Goal: Task Accomplishment & Management: Manage account settings

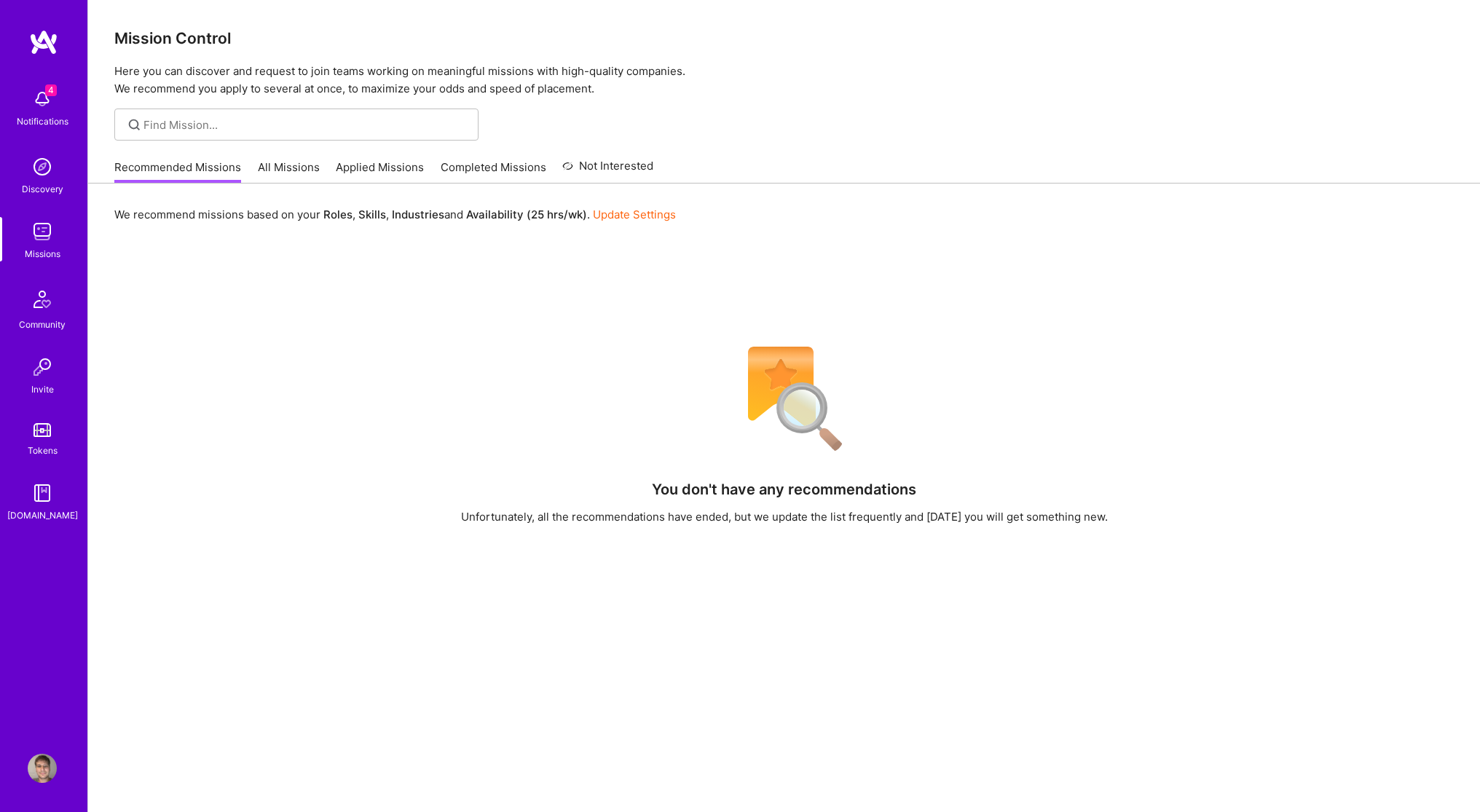
click at [611, 217] on link "Update Settings" at bounding box center [634, 214] width 83 height 14
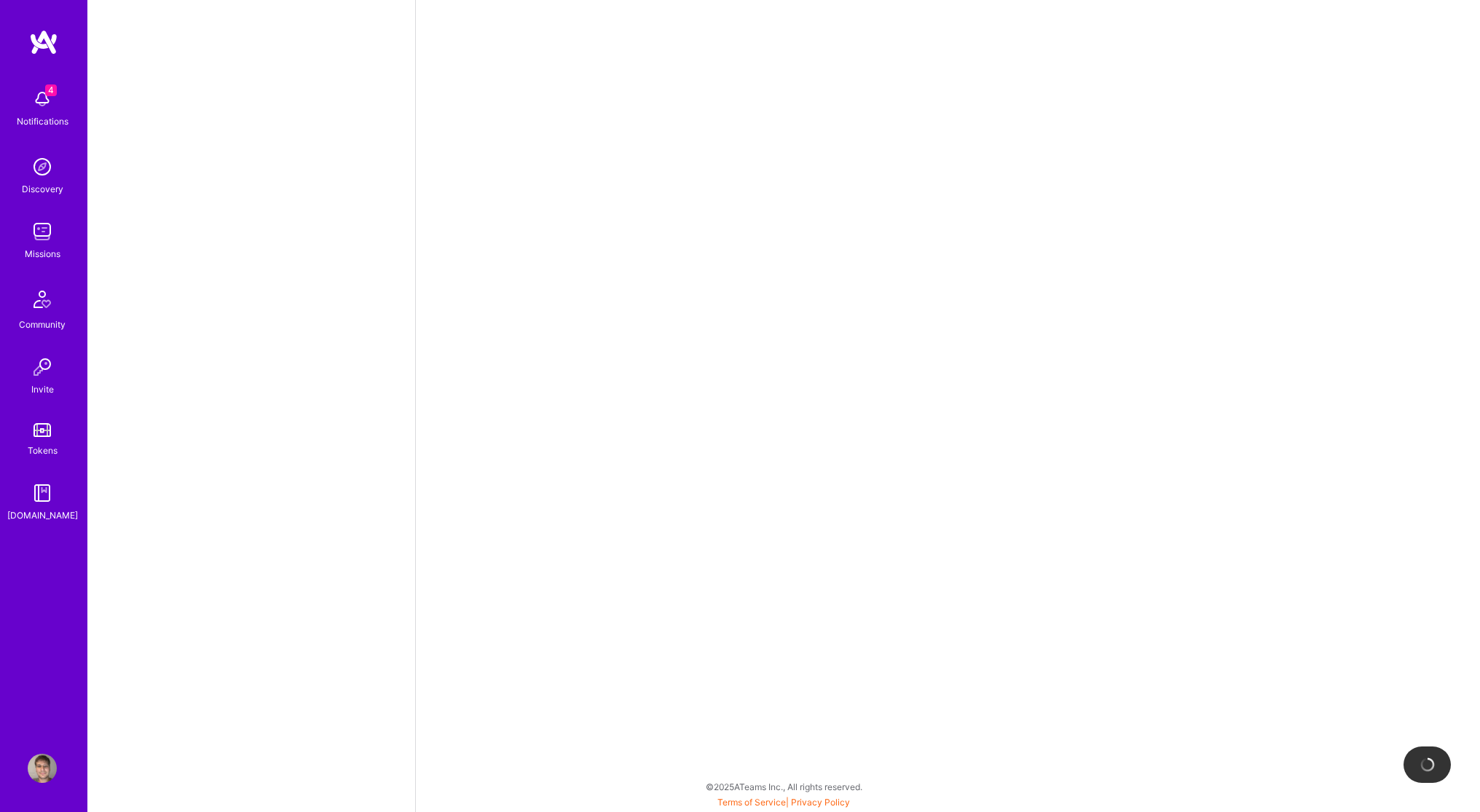
select select "US"
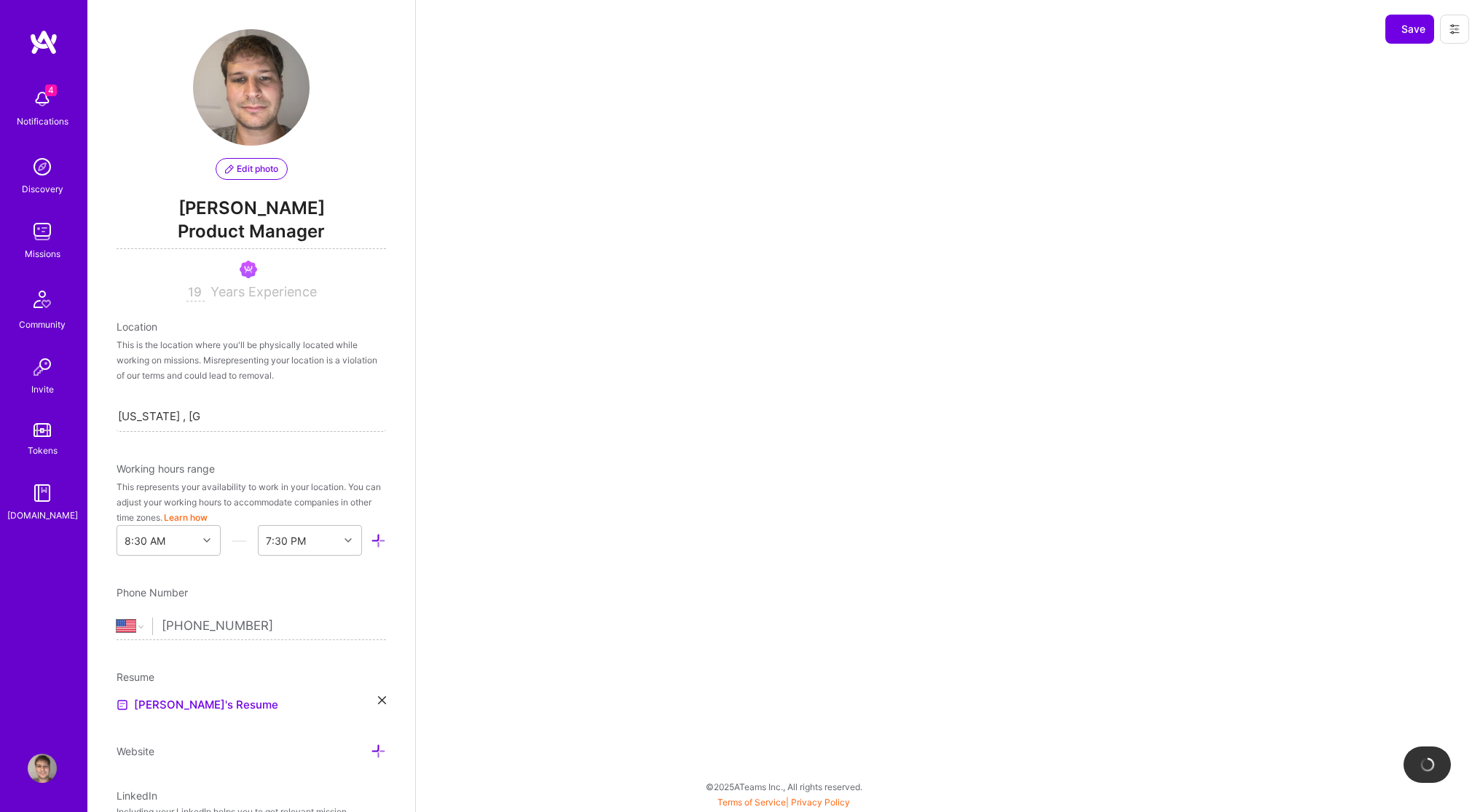
scroll to position [450, 0]
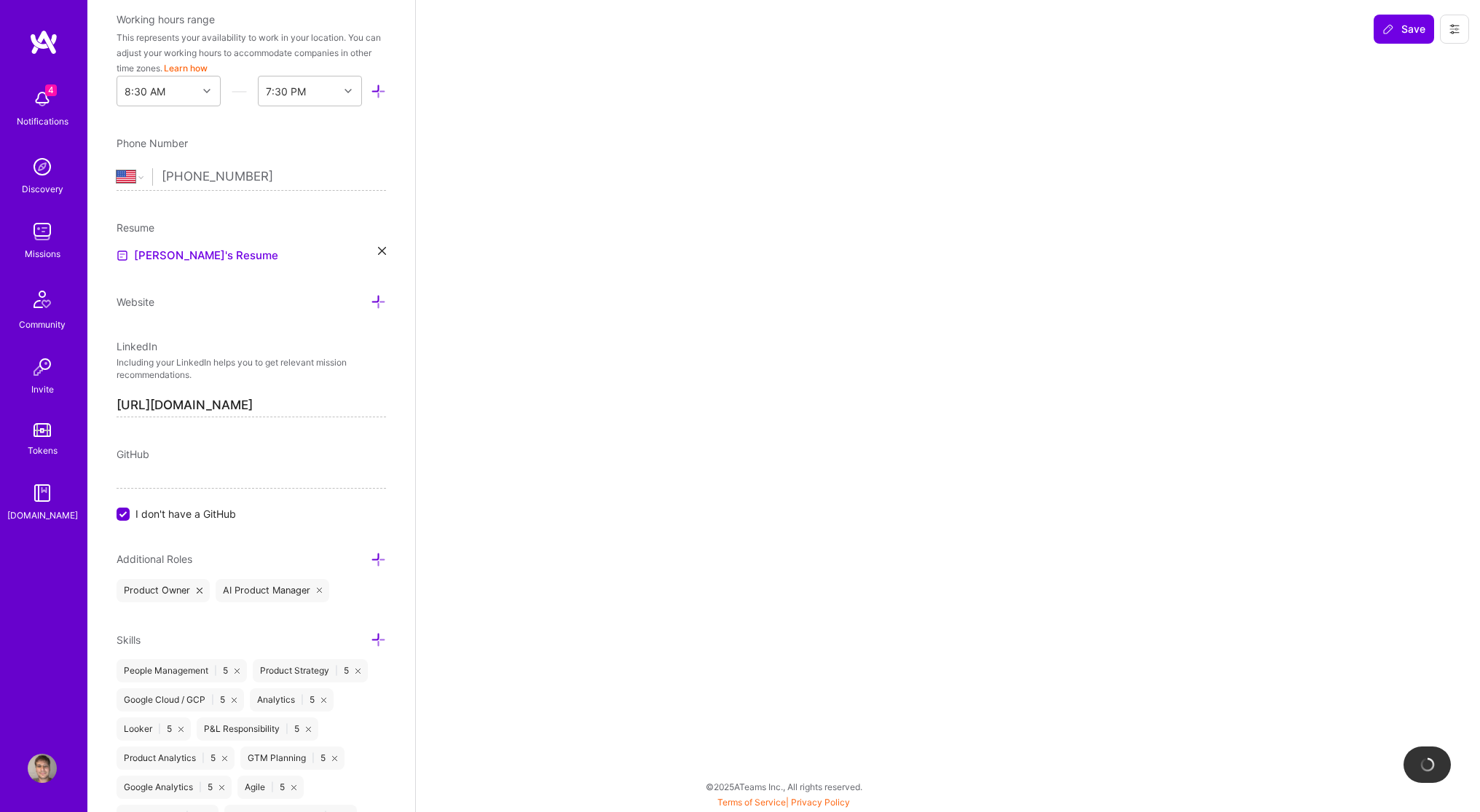
select select "Right Now"
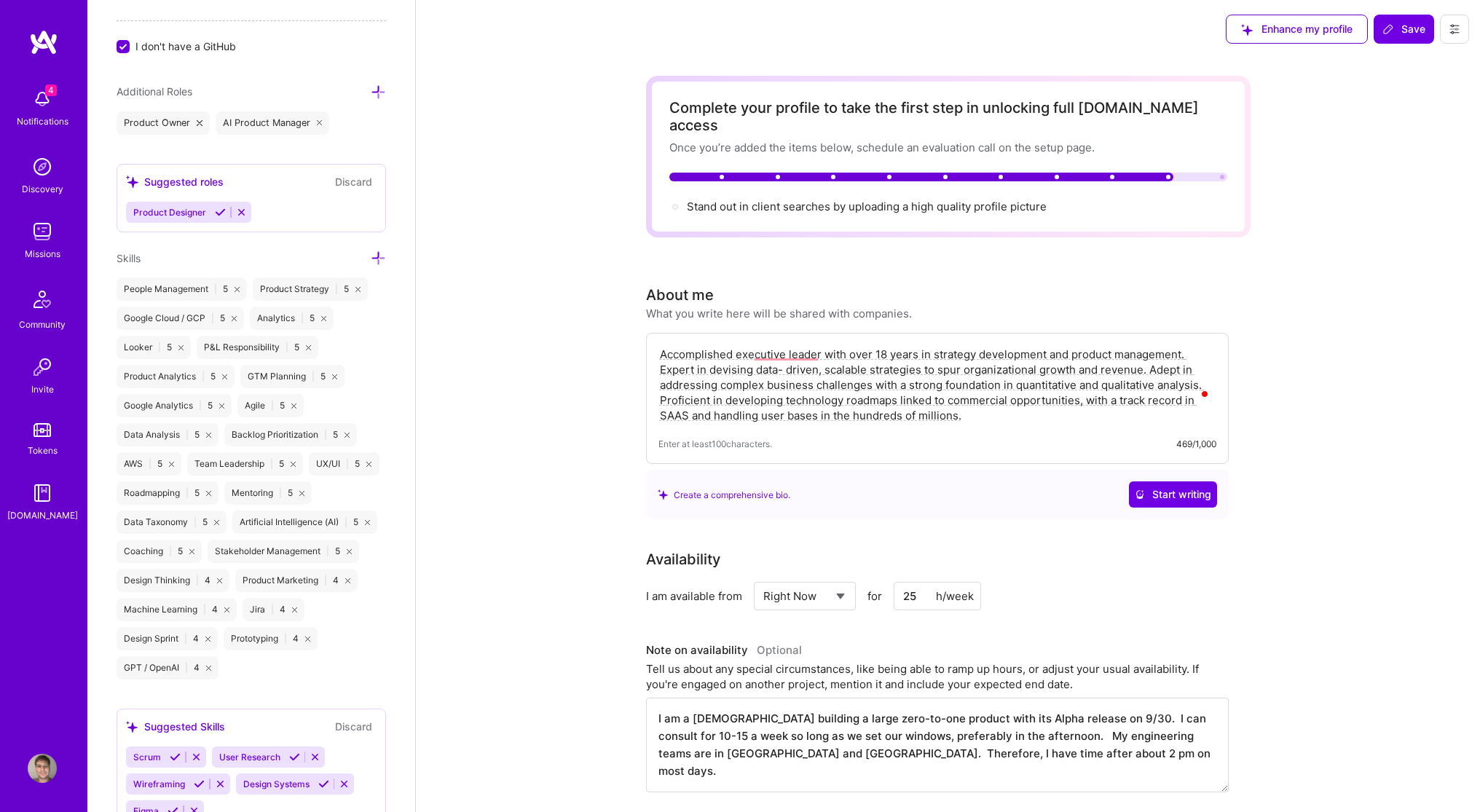
scroll to position [918, 0]
click at [380, 91] on icon at bounding box center [378, 91] width 15 height 15
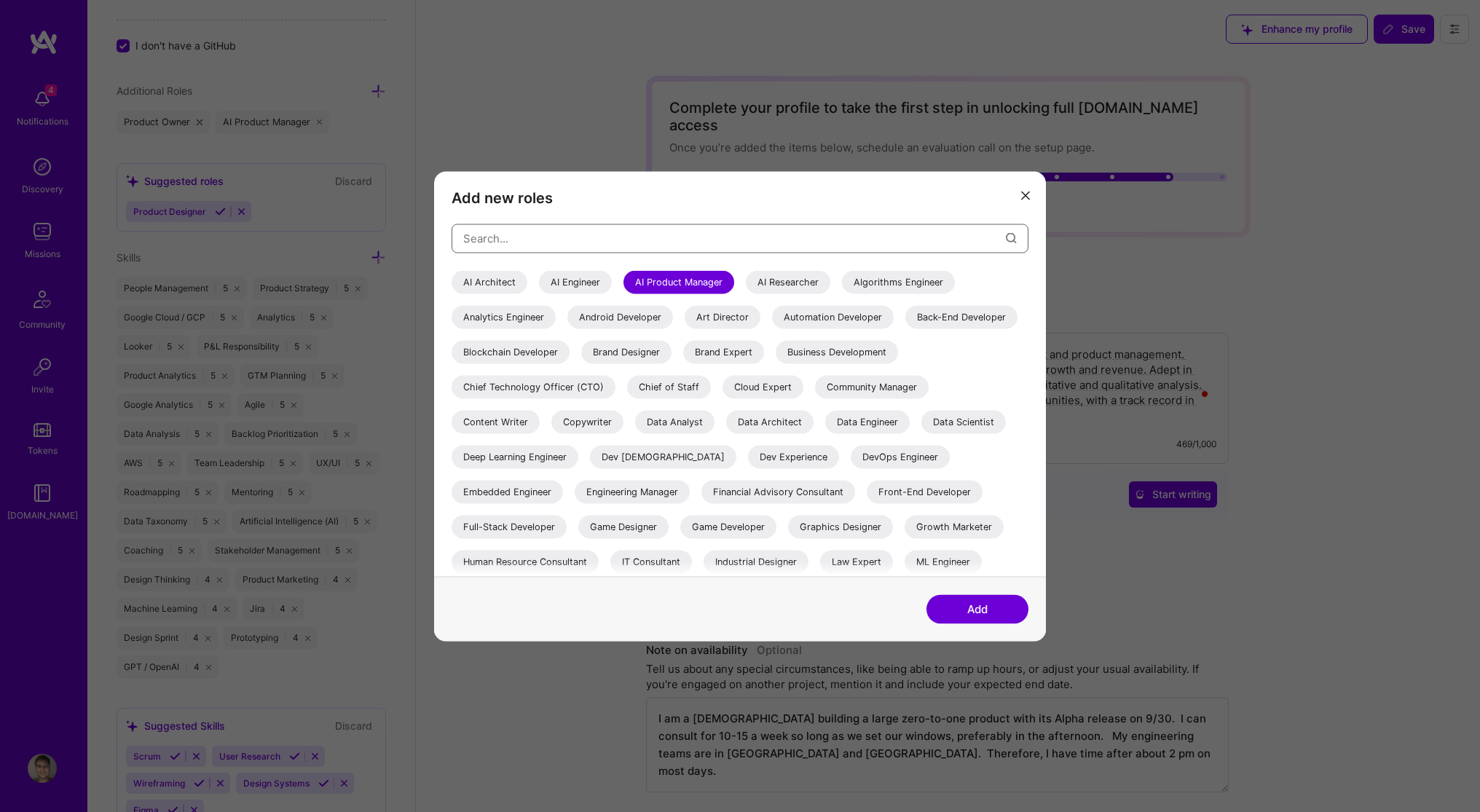
click at [474, 233] on input "modal" at bounding box center [735, 239] width 543 height 37
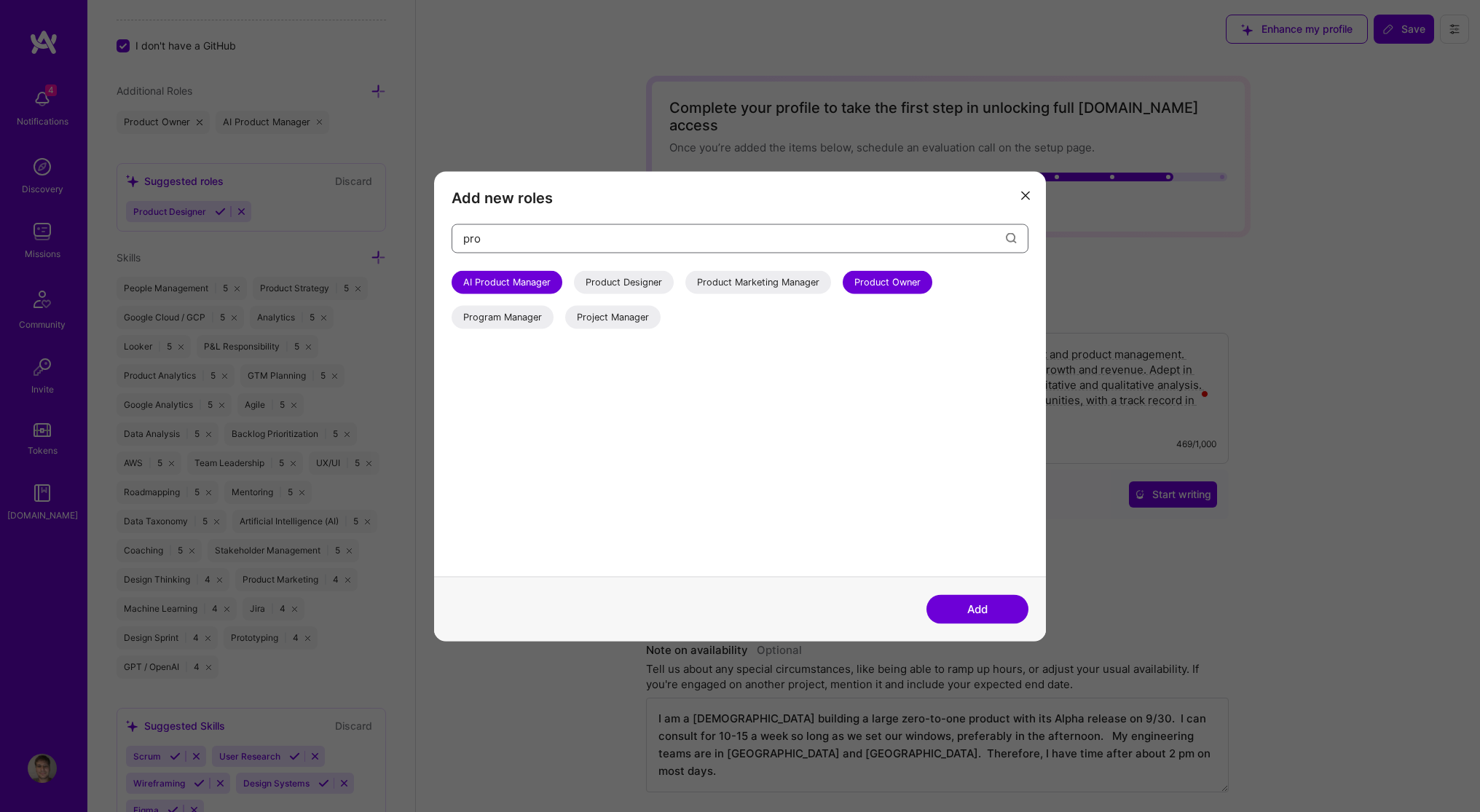
drag, startPoint x: 580, startPoint y: 238, endPoint x: 419, endPoint y: 223, distance: 161.7
click at [419, 223] on div "Add new roles pro AI Product Manager Product Designer Product Marketing Manager…" at bounding box center [740, 406] width 1480 height 812
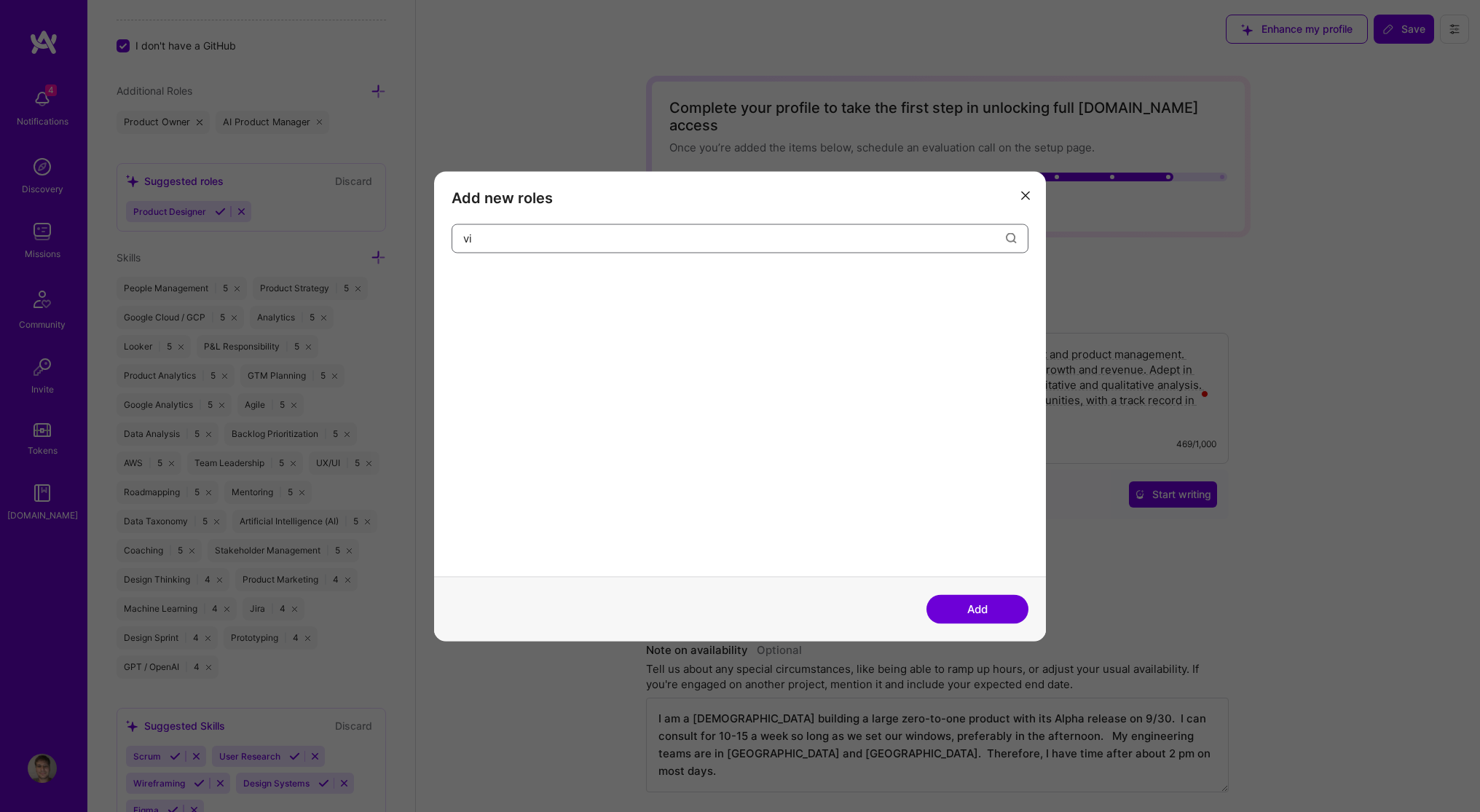
type input "v"
type input "chi"
click at [1026, 198] on icon "modal" at bounding box center [1026, 195] width 8 height 8
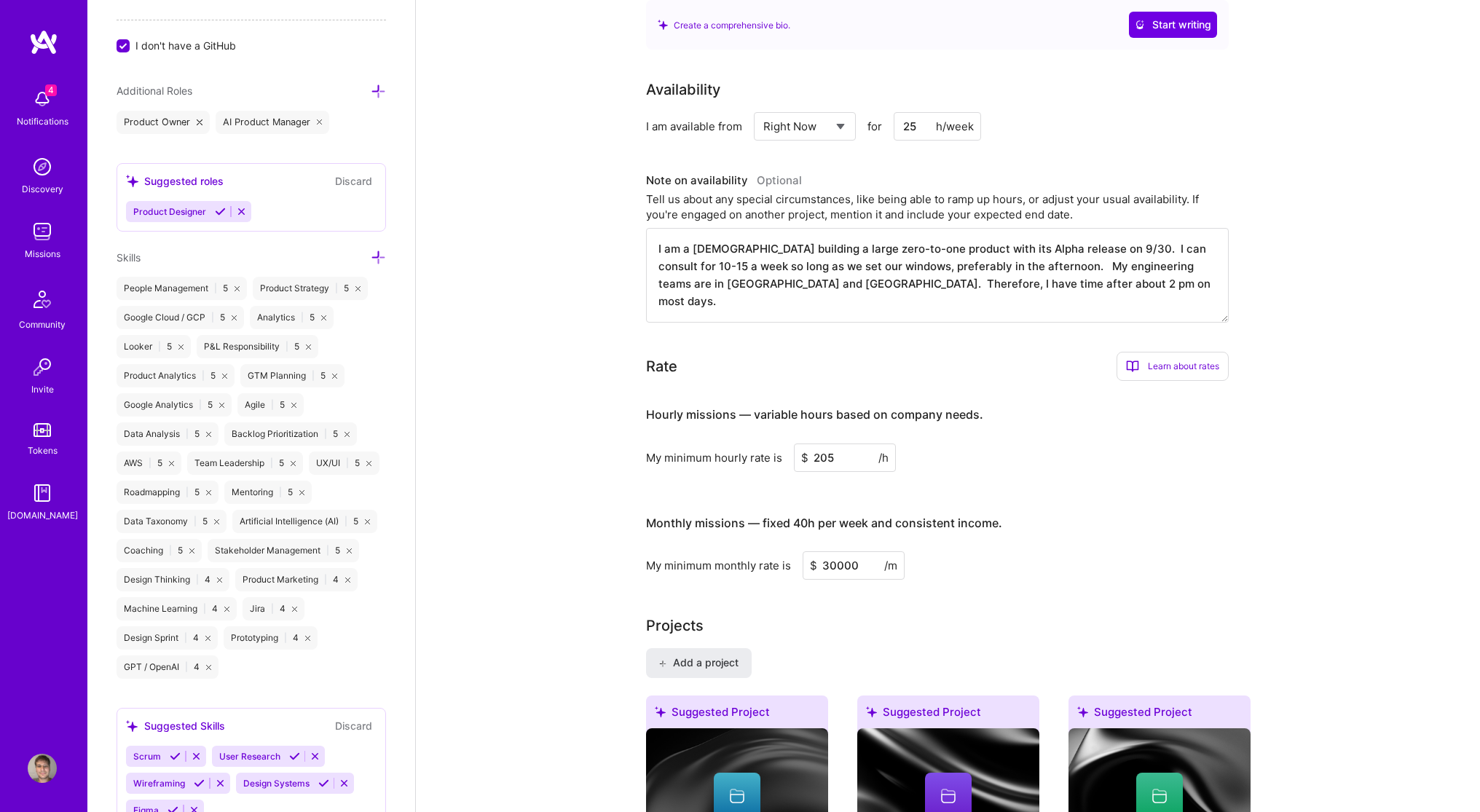
scroll to position [483, 0]
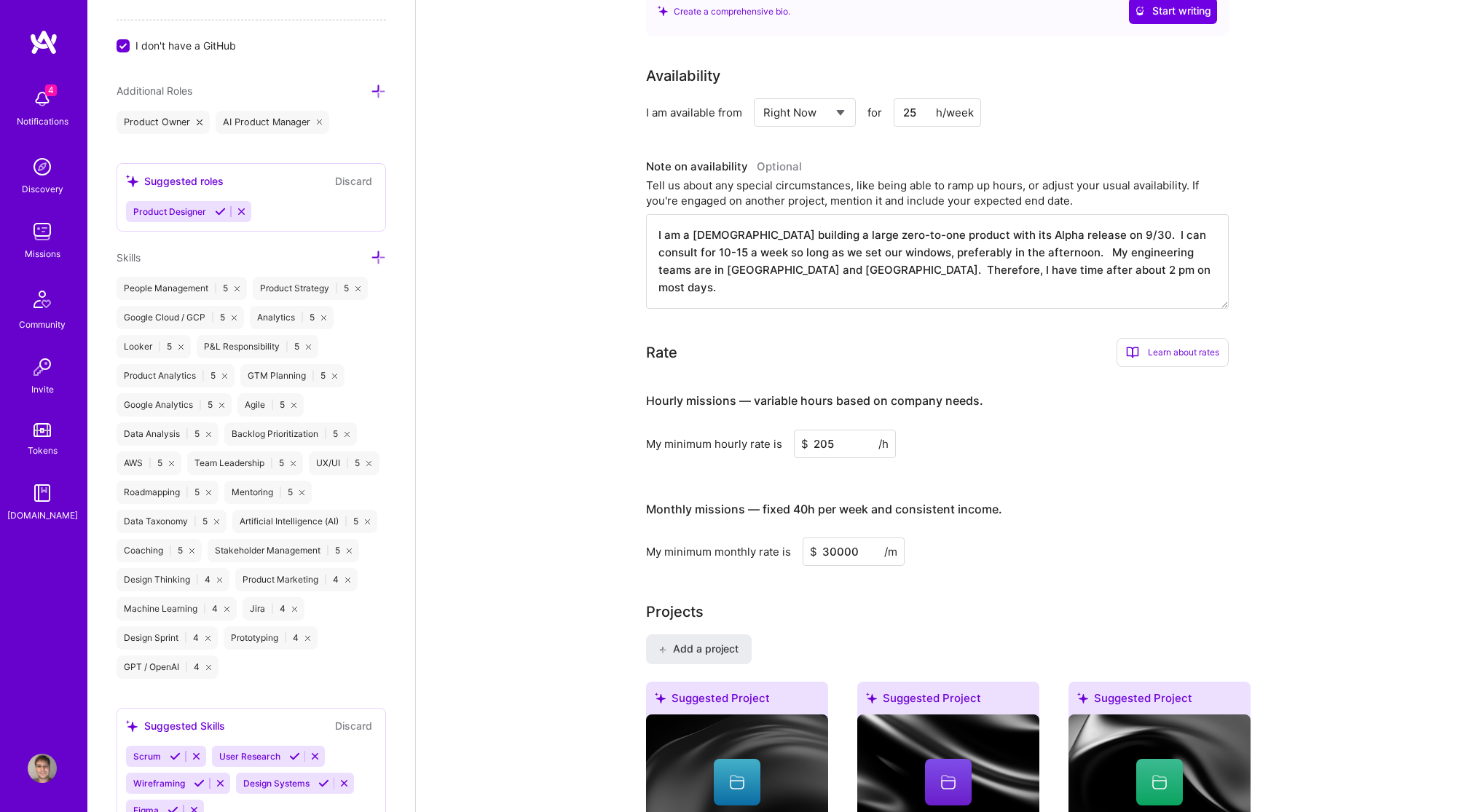
click at [29, 235] on img at bounding box center [42, 232] width 29 height 29
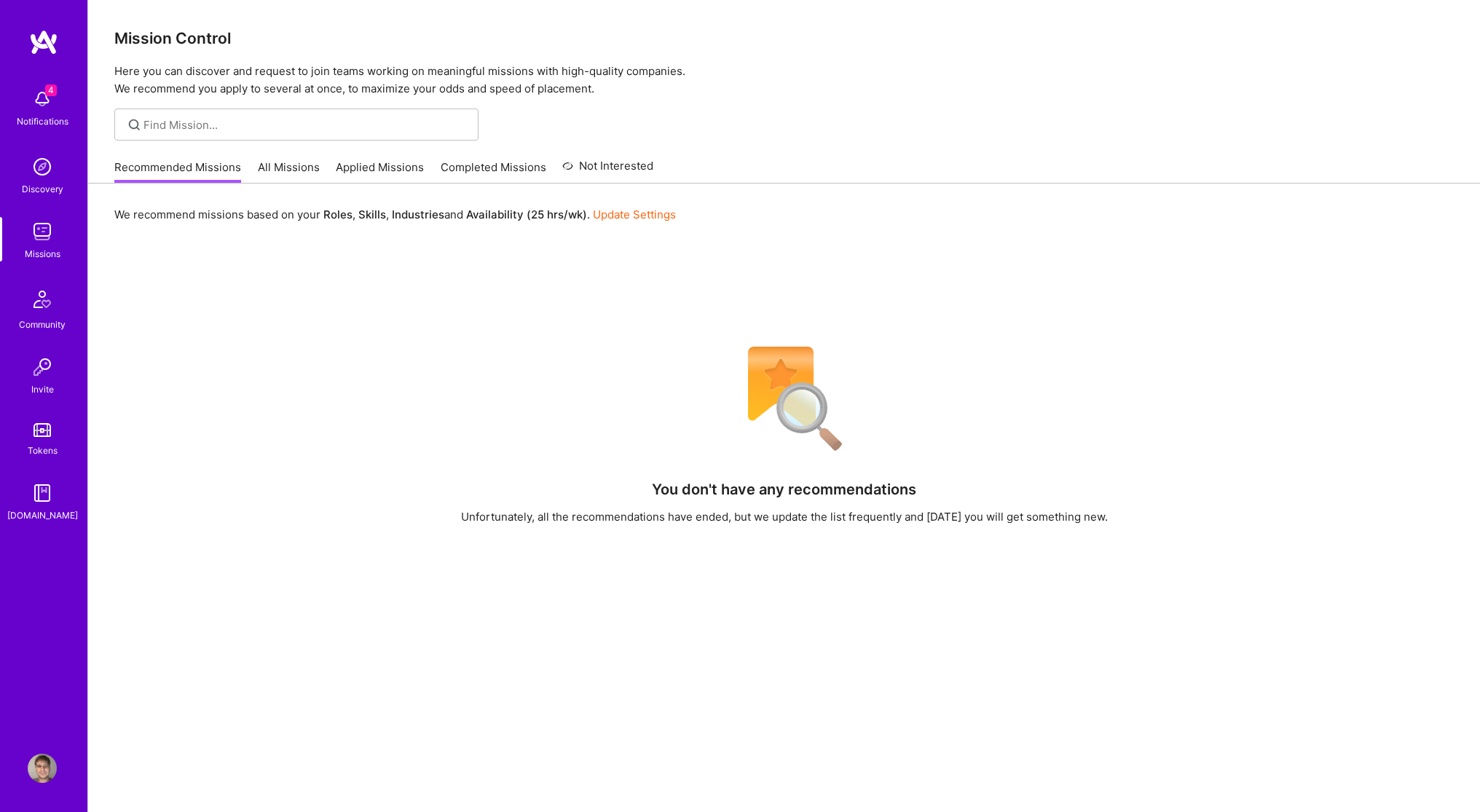
click at [293, 172] on link "All Missions" at bounding box center [288, 172] width 62 height 24
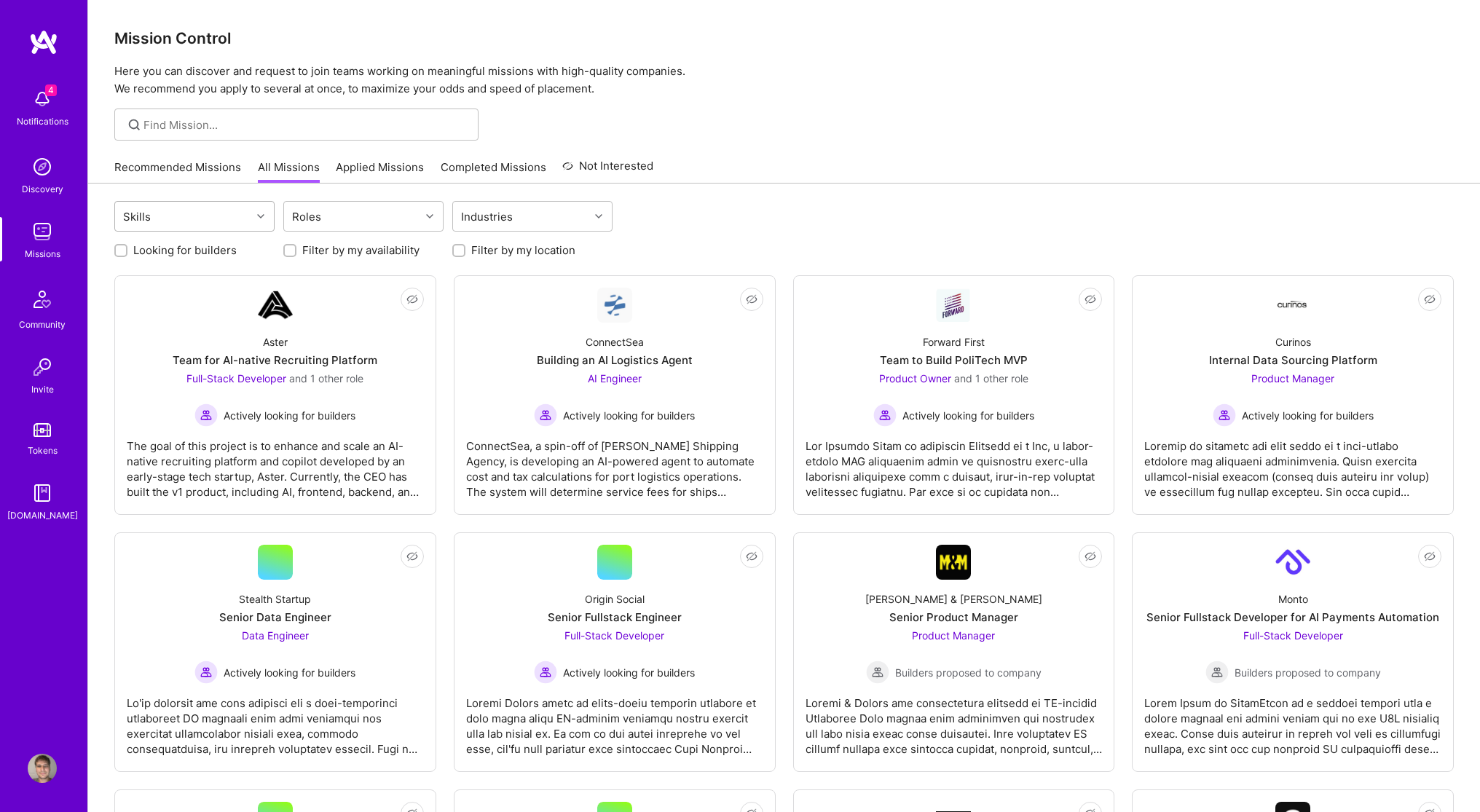
click at [255, 219] on div at bounding box center [263, 216] width 23 height 19
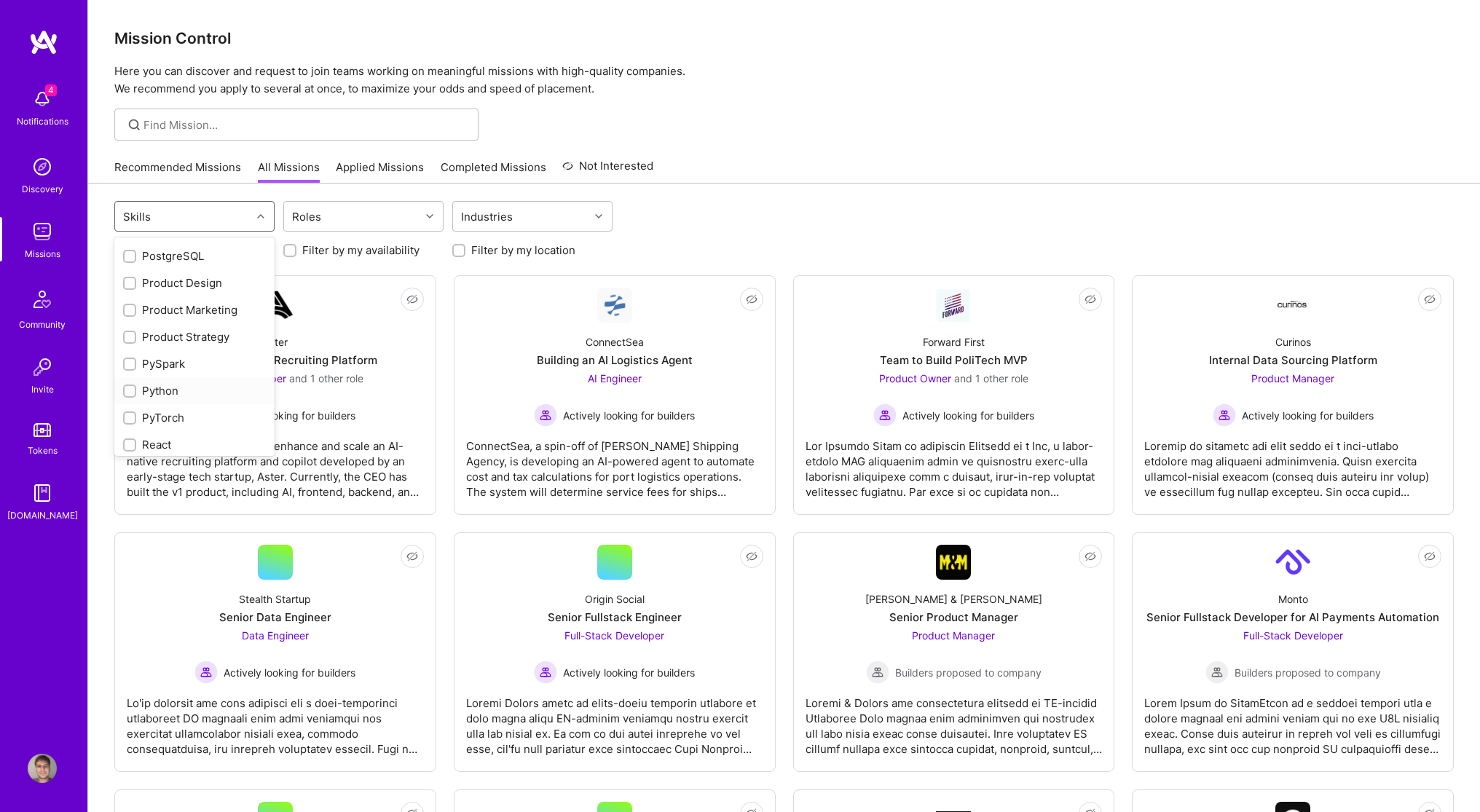
scroll to position [1321, 0]
click at [127, 379] on input "checkbox" at bounding box center [130, 377] width 10 height 10
checkbox input "true"
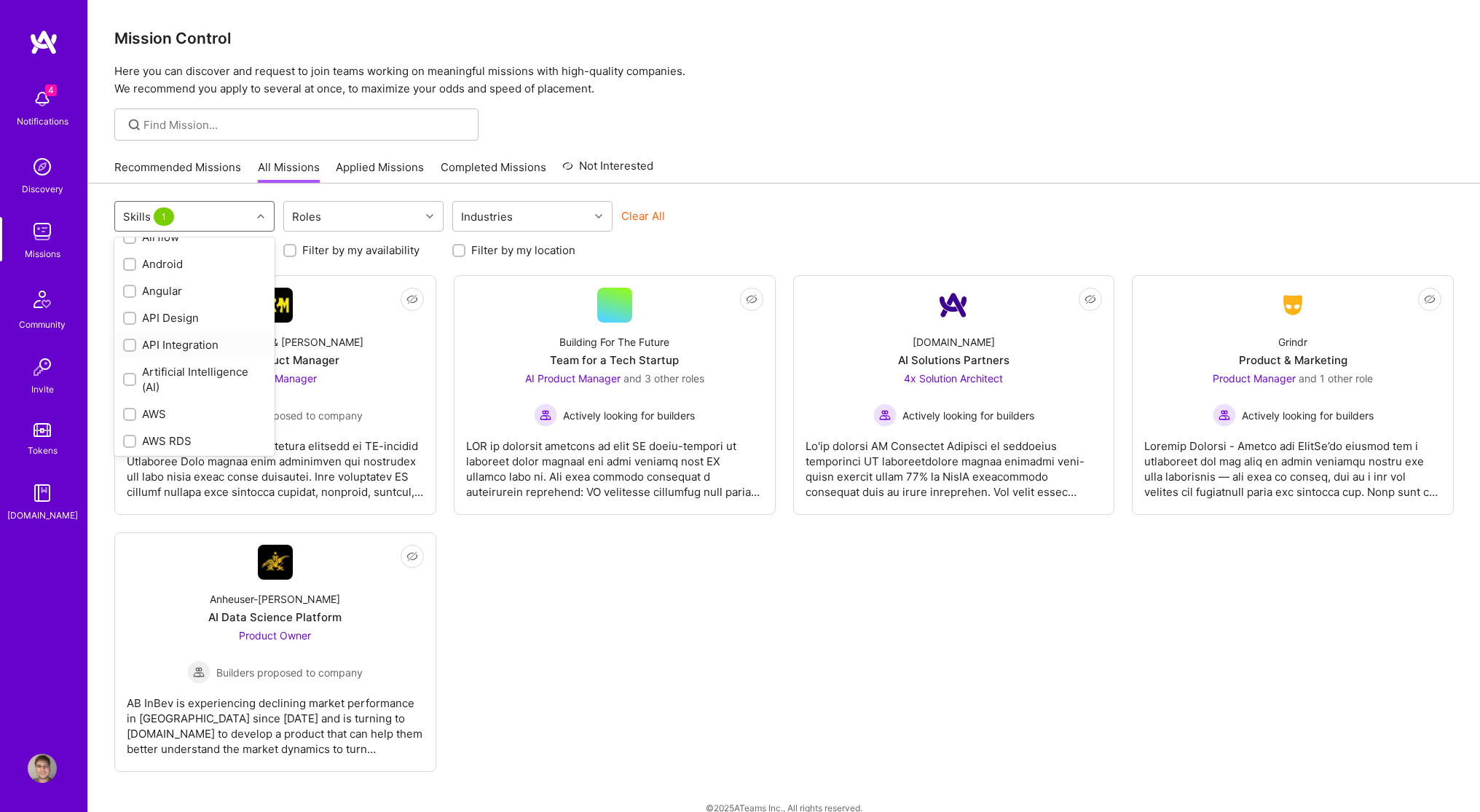
scroll to position [71, 0]
click at [130, 352] on input "checkbox" at bounding box center [130, 353] width 10 height 10
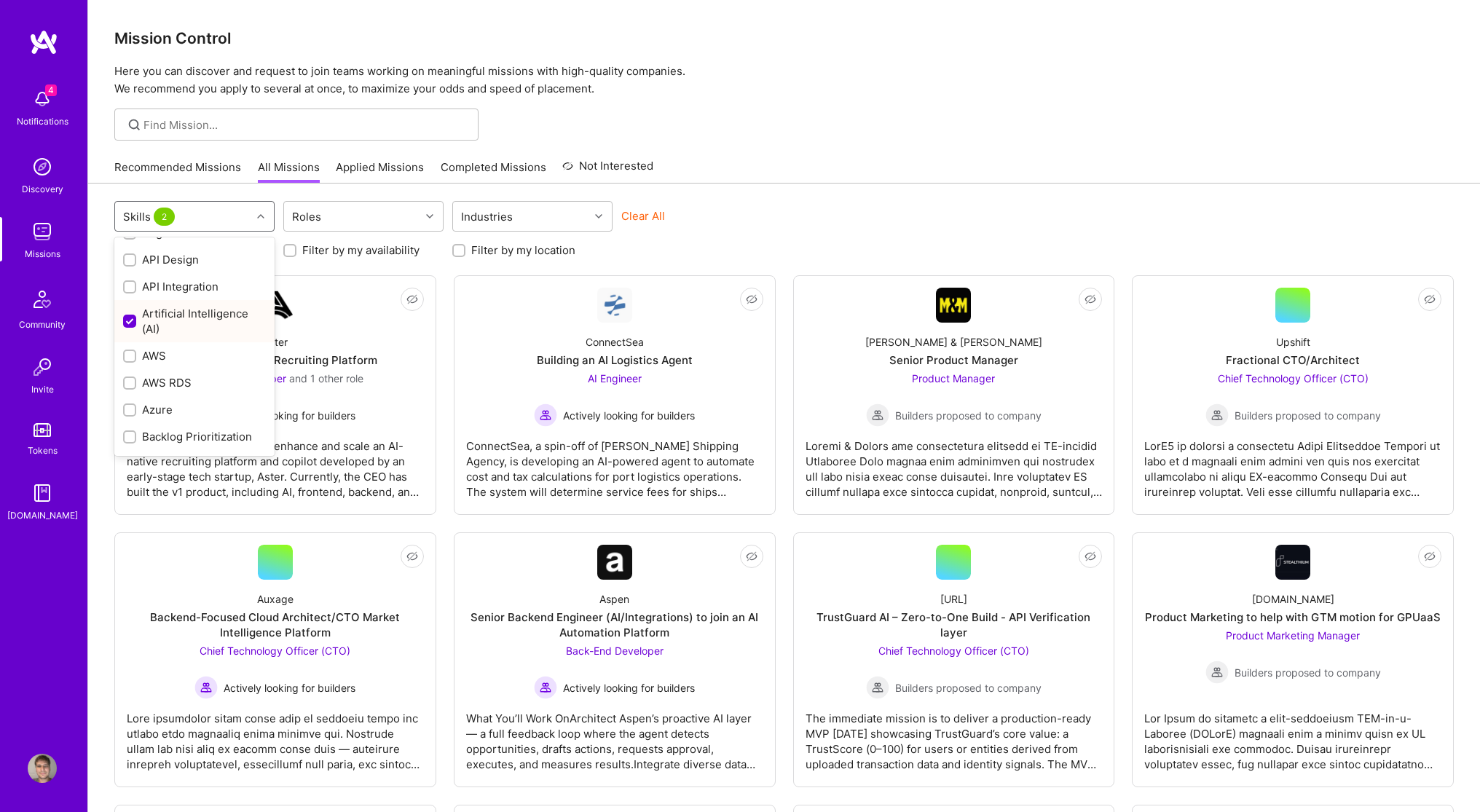
scroll to position [0, 0]
click at [130, 425] on input "checkbox" at bounding box center [130, 423] width 13 height 13
checkbox input "false"
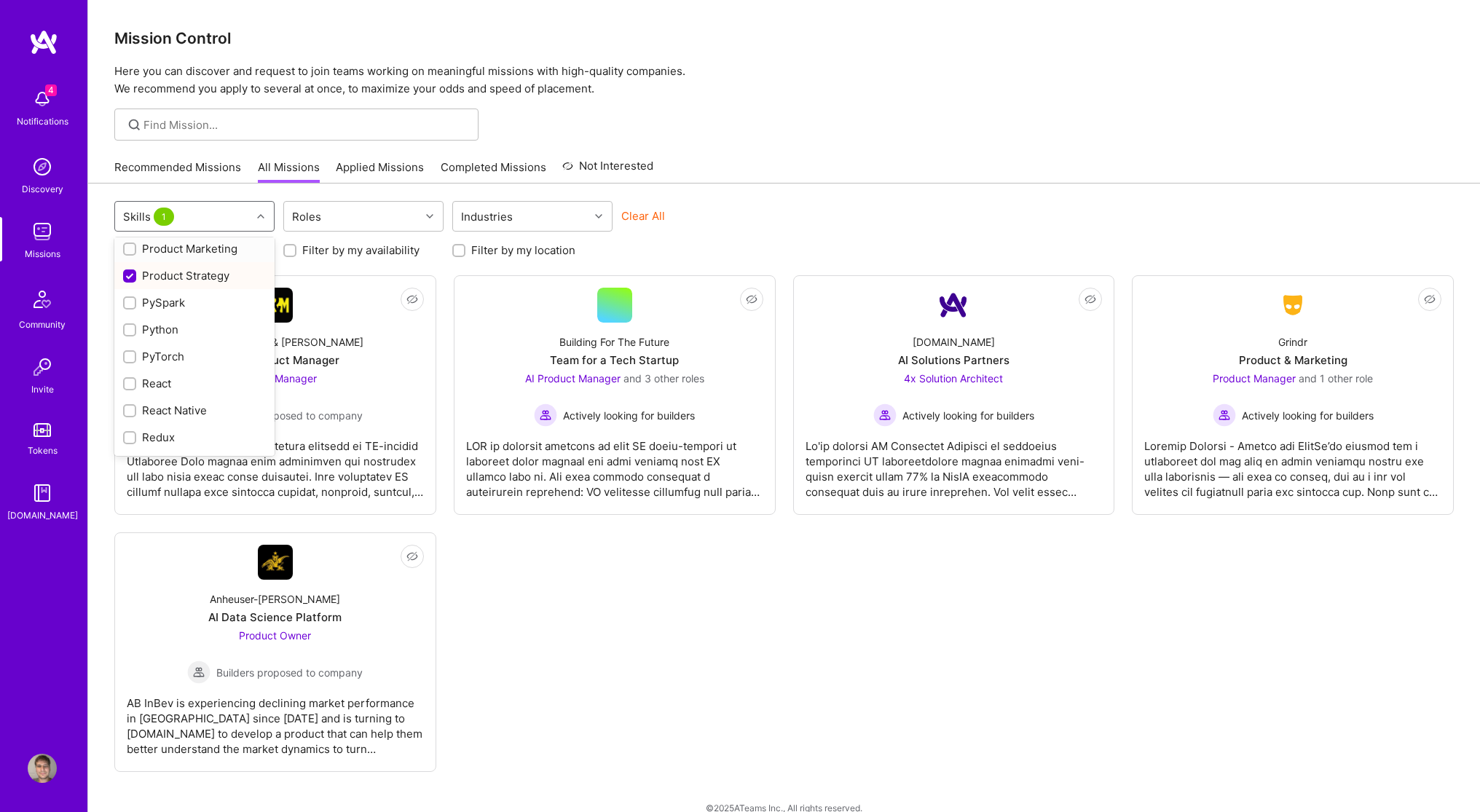
scroll to position [1425, 0]
click at [128, 281] on div "Product Strategy" at bounding box center [194, 272] width 160 height 27
checkbox input "false"
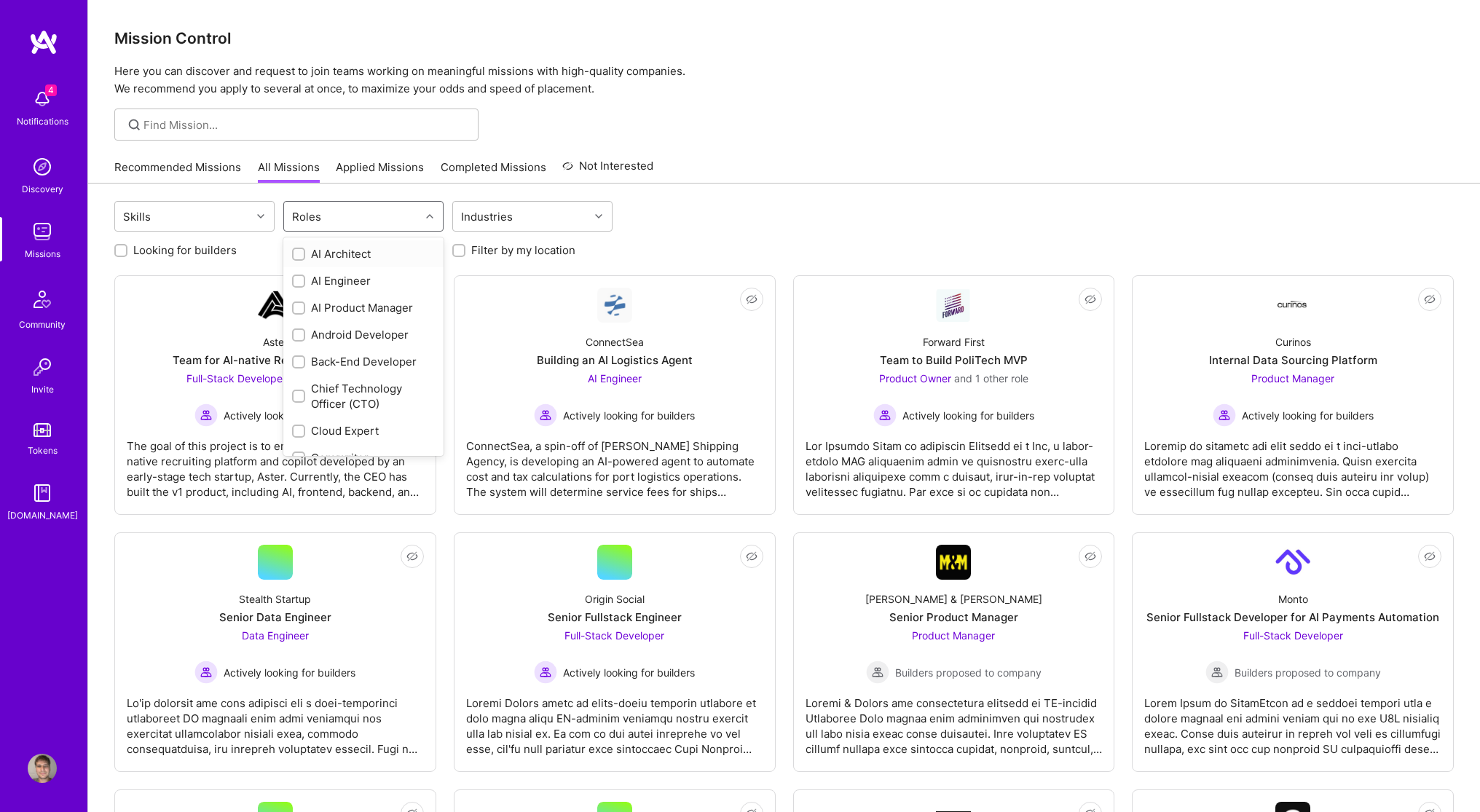
click at [317, 218] on div "Roles" at bounding box center [307, 217] width 37 height 21
click at [302, 307] on input "checkbox" at bounding box center [300, 308] width 10 height 10
checkbox input "true"
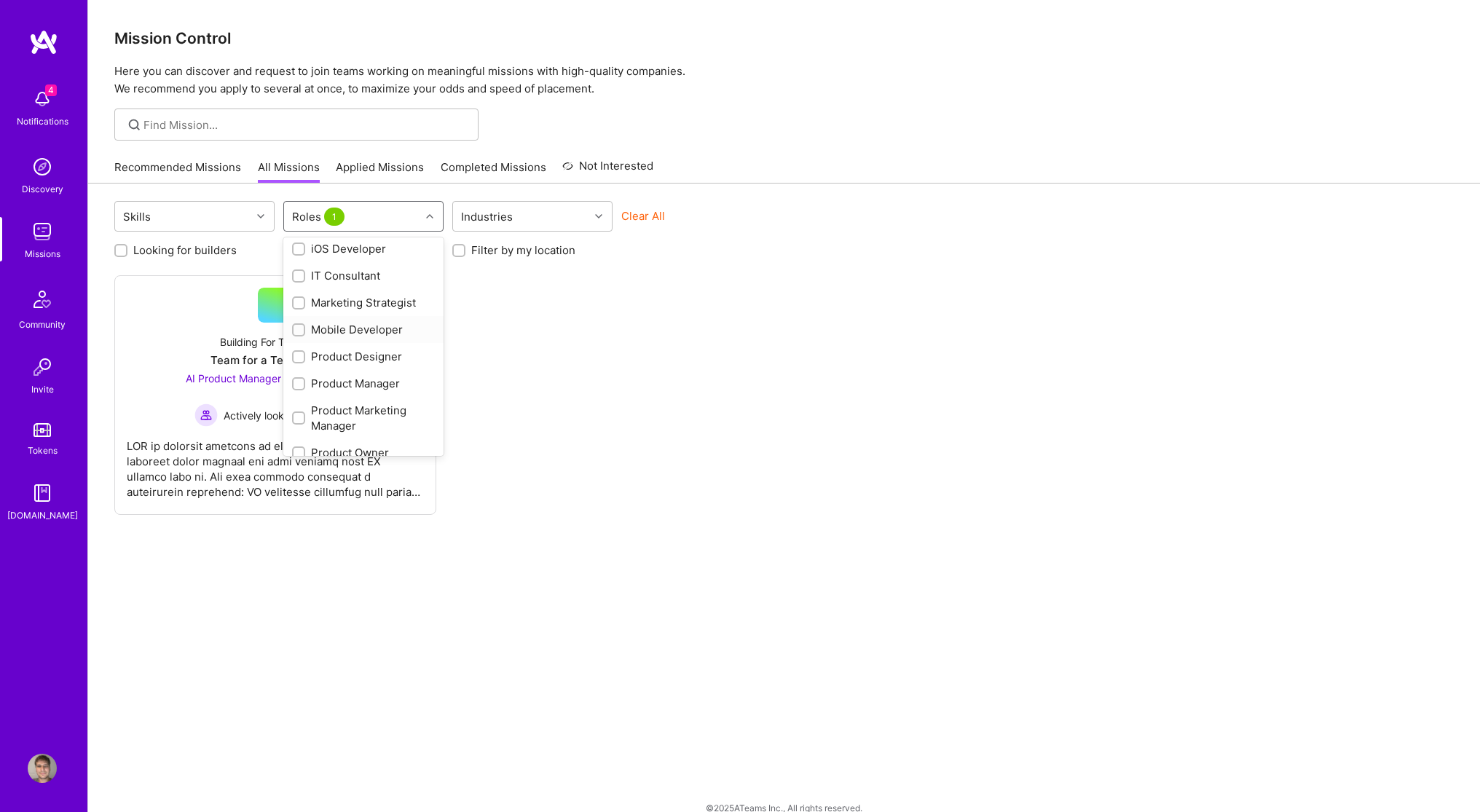
scroll to position [468, 0]
click at [303, 382] on input "checkbox" at bounding box center [300, 383] width 10 height 10
checkbox input "true"
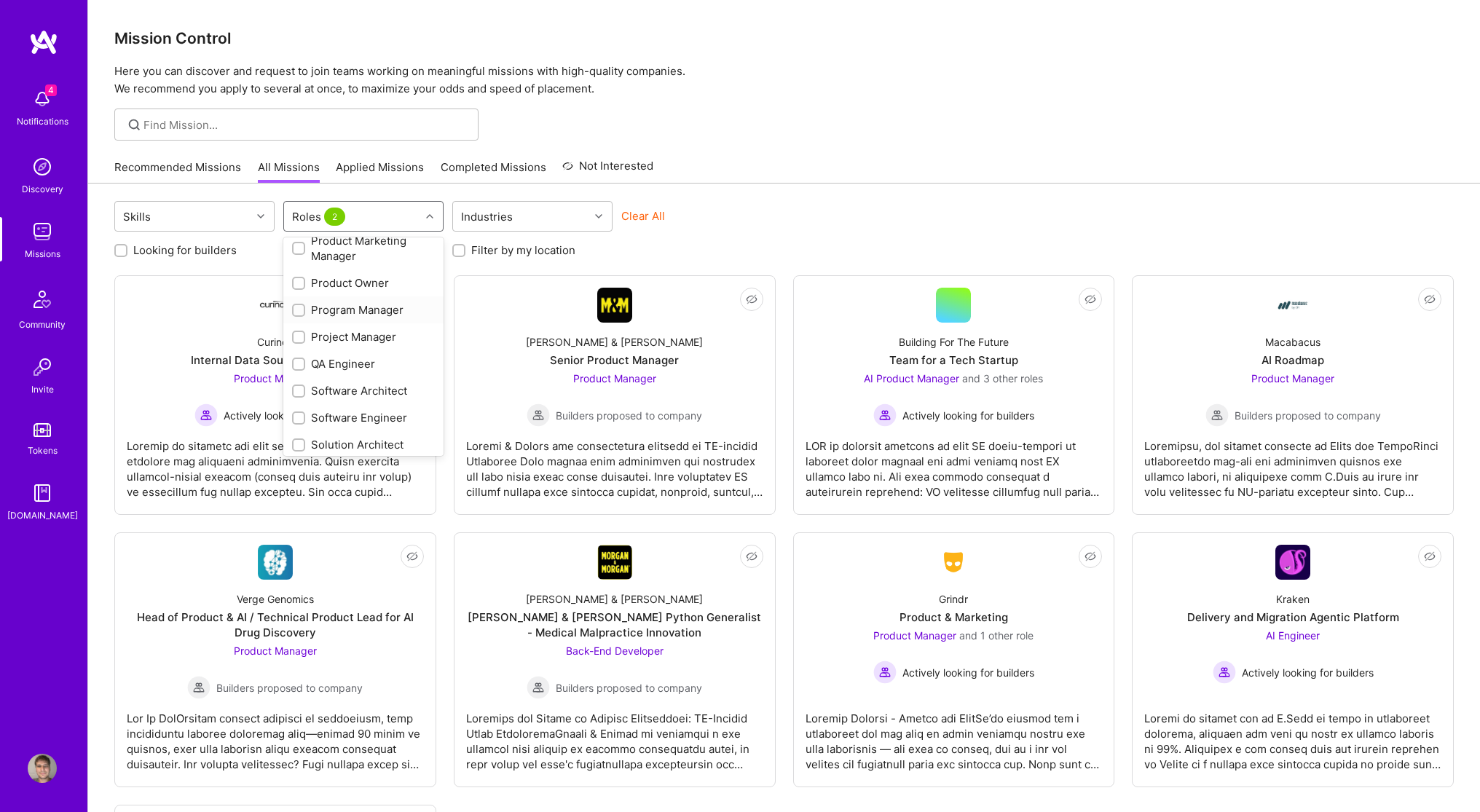
scroll to position [669, 0]
click at [298, 440] on input "checkbox" at bounding box center [300, 440] width 10 height 10
checkbox input "true"
click at [799, 207] on div "Skills option Strategy Consultant, selected. option Product Owner focused, 24 o…" at bounding box center [784, 218] width 1340 height 34
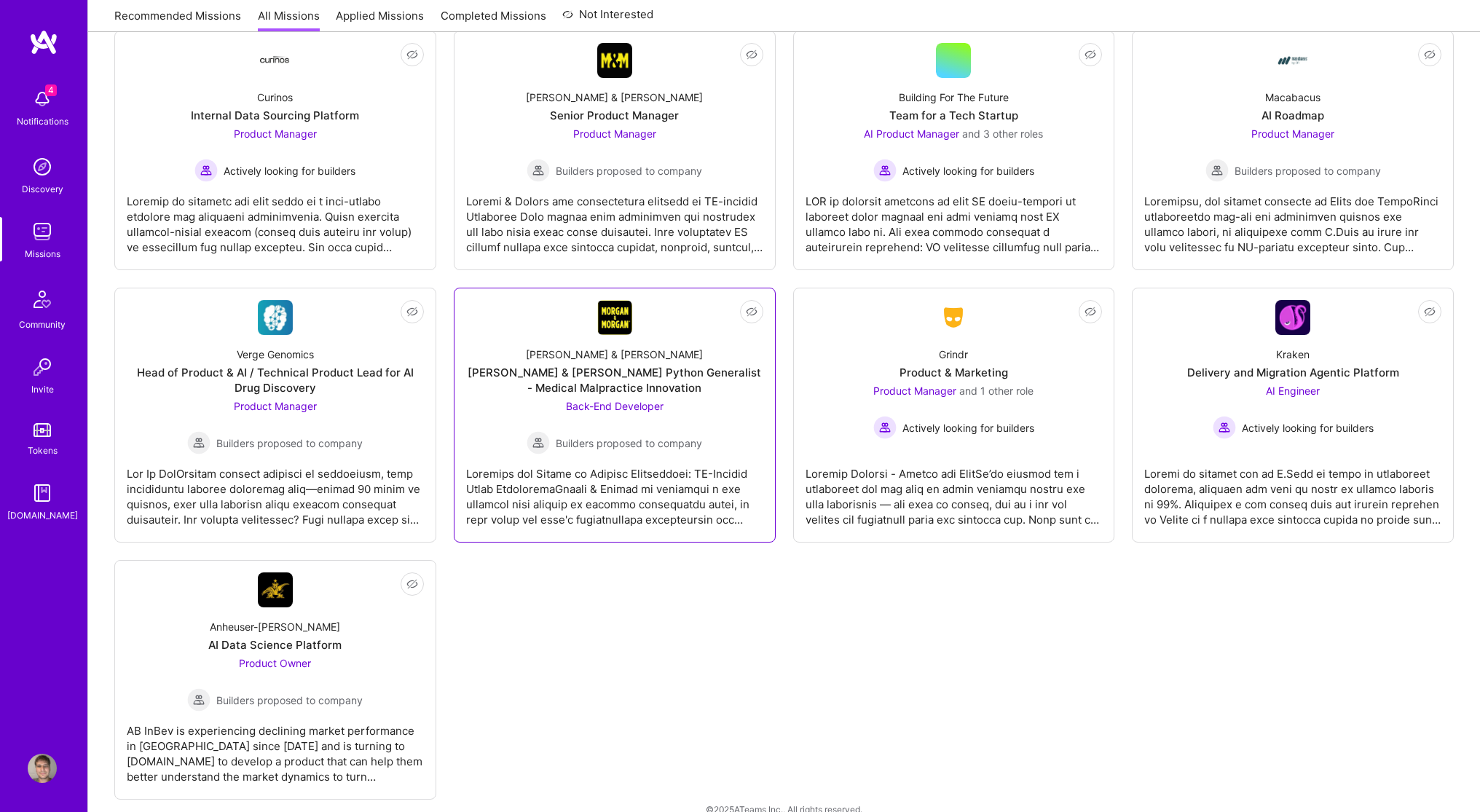
scroll to position [268, 0]
